Goal: Task Accomplishment & Management: Use online tool/utility

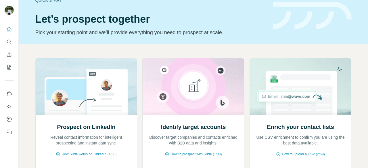
scroll to position [14, 0]
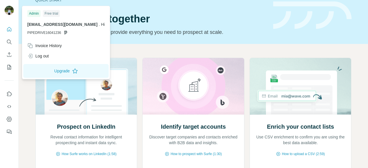
click at [10, 9] on img at bounding box center [9, 10] width 9 height 9
click at [13, 113] on nav at bounding box center [9, 113] width 9 height 48
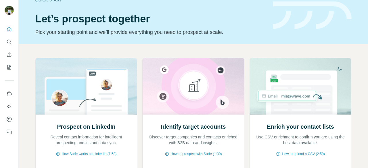
click at [7, 124] on nav at bounding box center [9, 113] width 9 height 48
click at [8, 124] on button "Dashboard" at bounding box center [9, 119] width 9 height 10
